Goal: Complete application form

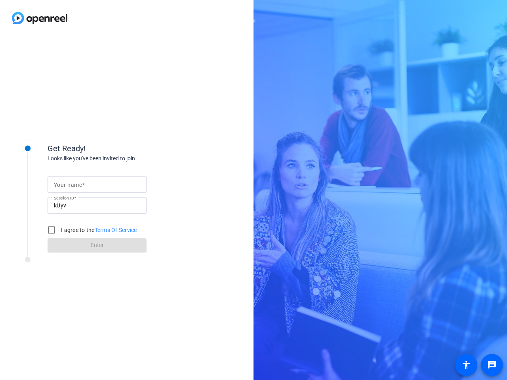
click at [97, 185] on input "Your name" at bounding box center [97, 185] width 86 height 10
click at [97, 206] on input "kUyv" at bounding box center [97, 206] width 86 height 10
click at [91, 230] on label "I agree to the Terms Of Service" at bounding box center [98, 230] width 78 height 8
click at [59, 230] on input "I agree to the Terms Of Service" at bounding box center [52, 230] width 16 height 16
click at [52, 230] on input "I agree to the Terms Of Service" at bounding box center [52, 230] width 16 height 16
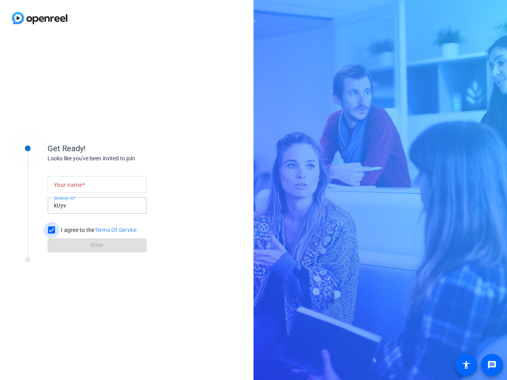
checkbox input "false"
click at [492, 365] on mat-icon "message" at bounding box center [492, 366] width 10 height 10
click at [466, 365] on mat-icon "accessibility" at bounding box center [467, 366] width 10 height 10
